Goal: Participate in discussion: Engage in conversation with other users on a specific topic

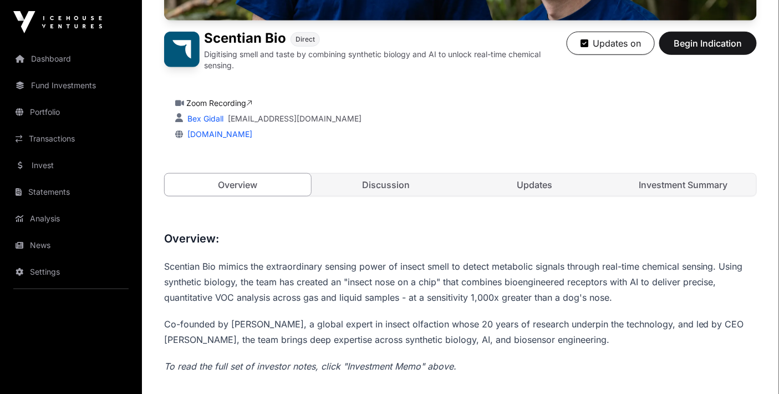
scroll to position [246, 0]
click at [345, 186] on link "Discussion" at bounding box center [386, 185] width 146 height 22
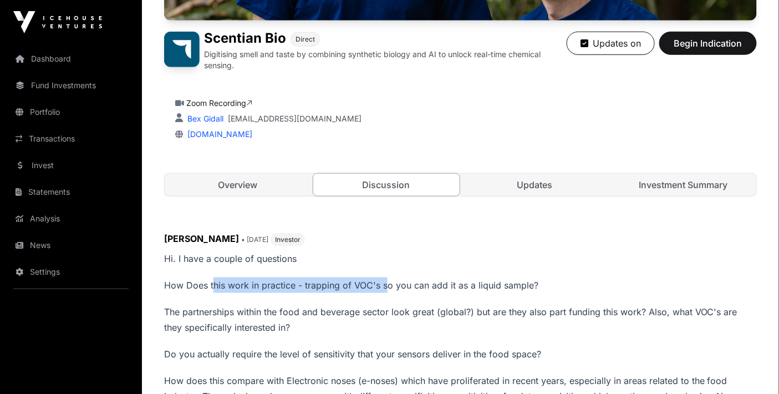
drag, startPoint x: 212, startPoint y: 282, endPoint x: 387, endPoint y: 291, distance: 175.5
click at [387, 291] on p "How Does this work in practice - trapping of VOC's so you can add it as a liqui…" at bounding box center [460, 285] width 593 height 16
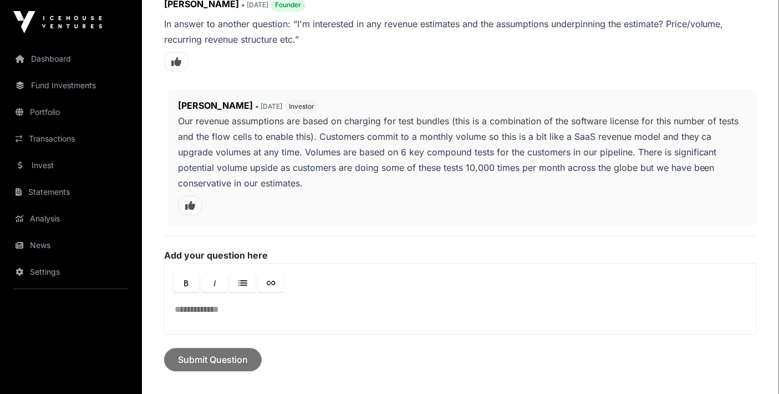
scroll to position [2219, 0]
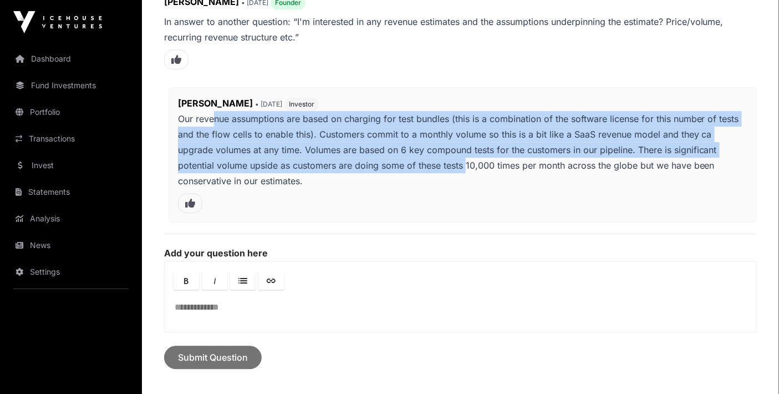
drag, startPoint x: 212, startPoint y: 80, endPoint x: 428, endPoint y: 130, distance: 221.5
click at [428, 130] on p "Our revenue assumptions are based on charging for test bundles (this is a combi…" at bounding box center [463, 150] width 570 height 78
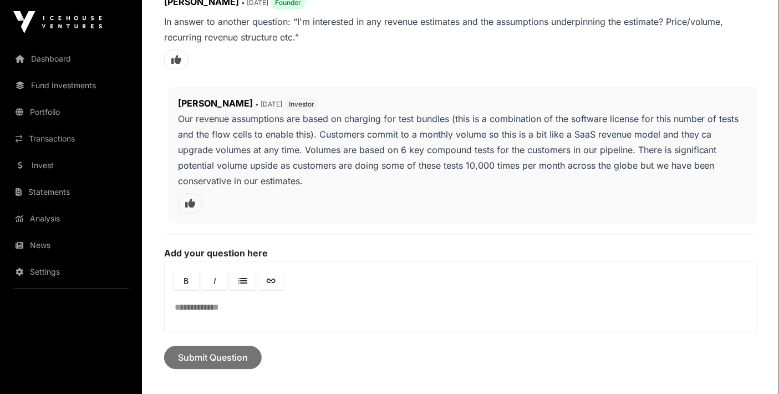
click at [397, 140] on p "Our revenue assumptions are based on charging for test bundles (this is a combi…" at bounding box center [463, 150] width 570 height 78
click at [47, 55] on link "Dashboard" at bounding box center [71, 59] width 124 height 24
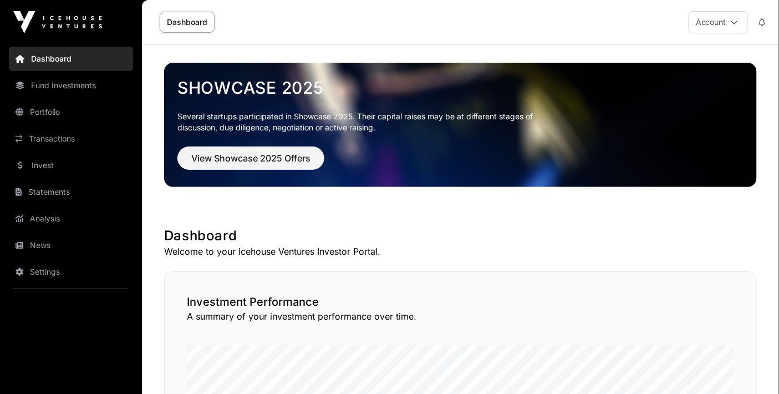
click at [52, 167] on link "Invest" at bounding box center [71, 165] width 124 height 24
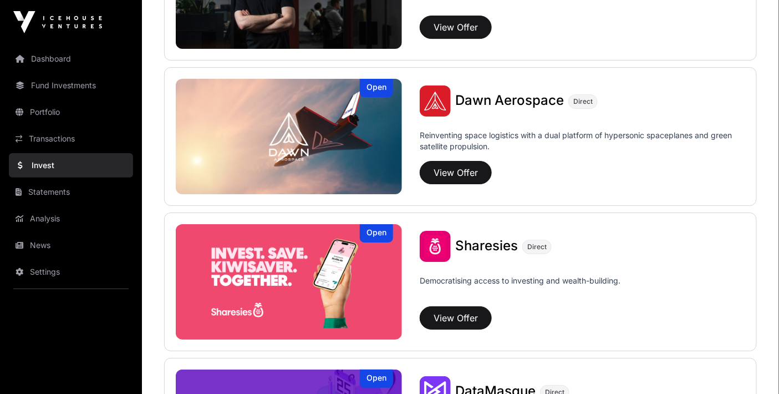
scroll to position [1294, 0]
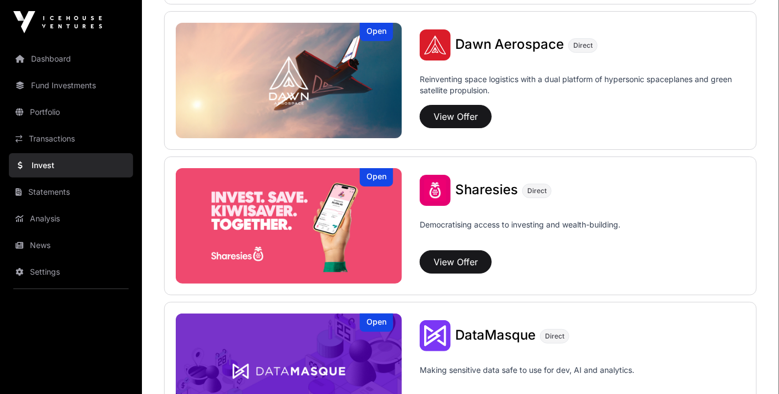
click at [486, 189] on span "Sharesies" at bounding box center [486, 189] width 63 height 16
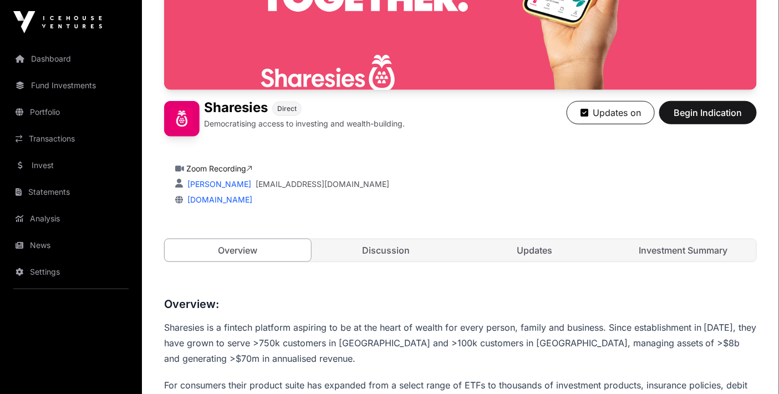
scroll to position [246, 0]
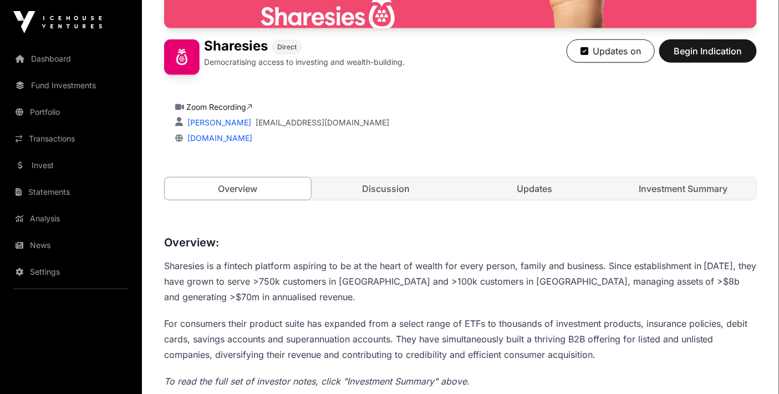
click at [371, 182] on link "Discussion" at bounding box center [386, 189] width 146 height 22
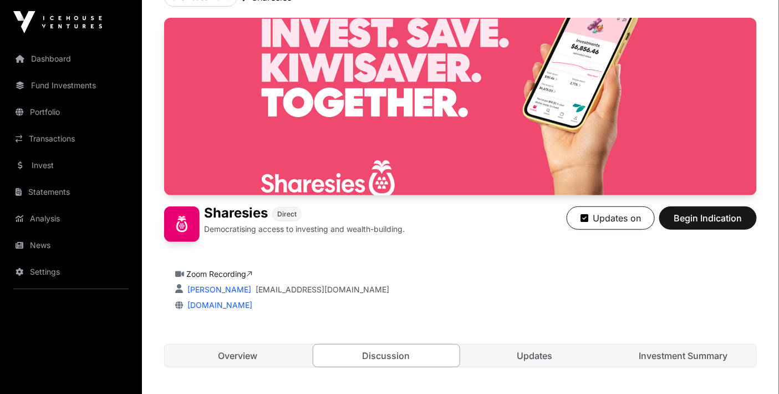
scroll to position [326, 0]
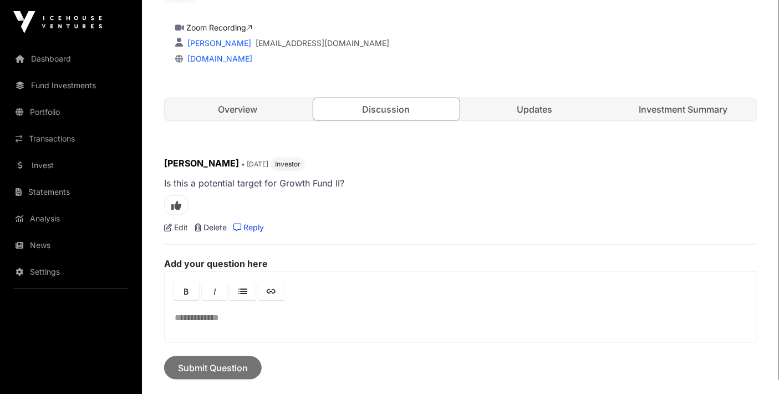
click at [175, 232] on link "Edit" at bounding box center [176, 227] width 24 height 11
click at [179, 228] on link "Edit" at bounding box center [176, 227] width 24 height 11
click at [226, 186] on p "Is this a potential target for Growth Fund II?" at bounding box center [460, 183] width 593 height 16
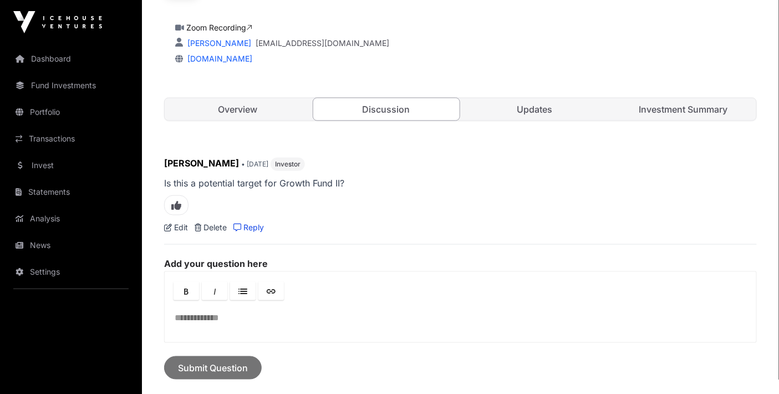
click at [174, 226] on link "Edit" at bounding box center [176, 227] width 24 height 11
click at [219, 180] on p "Is this a potential target for Growth Fund II?" at bounding box center [460, 183] width 593 height 16
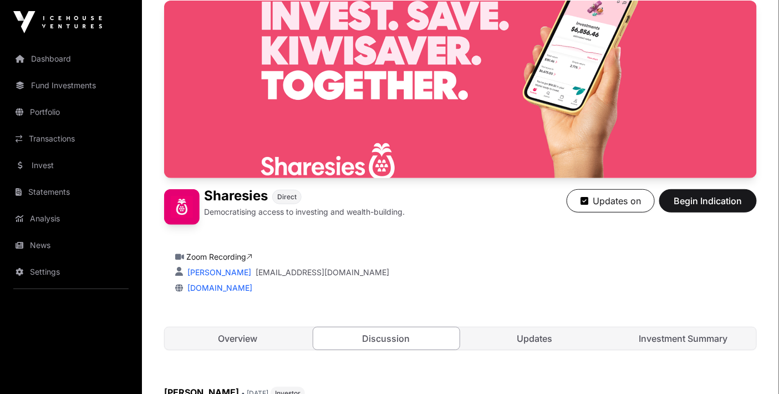
scroll to position [79, 0]
